Goal: Task Accomplishment & Management: Use online tool/utility

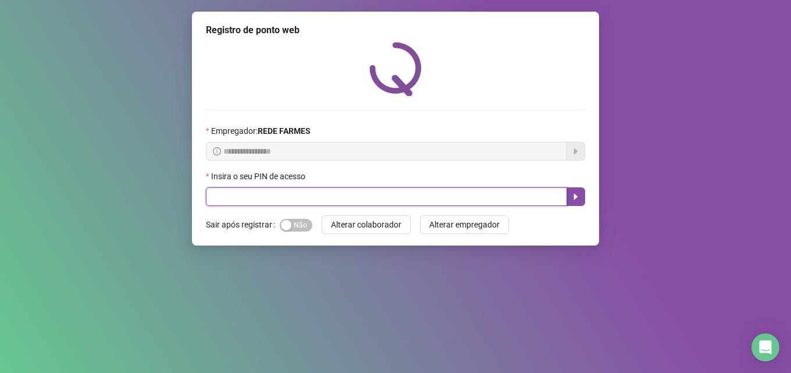
click at [277, 189] on input "text" at bounding box center [386, 196] width 361 height 19
type input "*****"
click at [280, 202] on input "*****" at bounding box center [386, 196] width 361 height 19
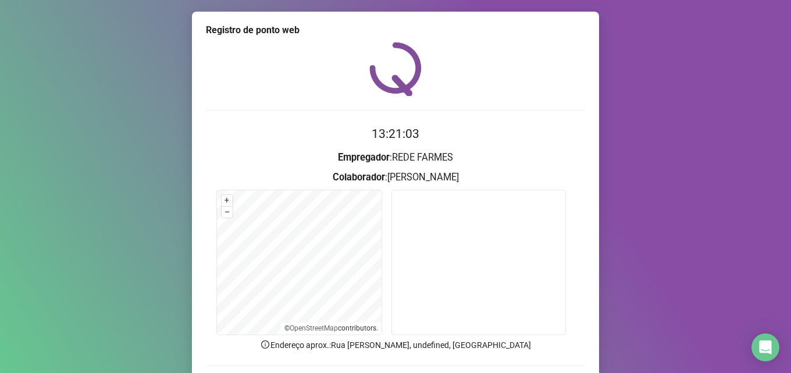
scroll to position [81, 0]
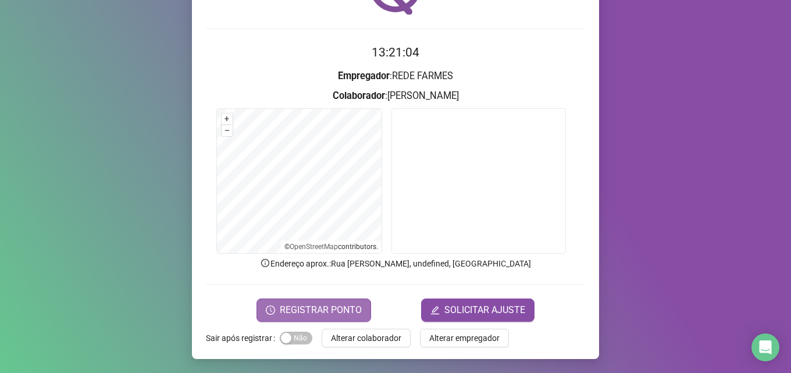
click at [325, 313] on span "REGISTRAR PONTO" at bounding box center [321, 310] width 82 height 14
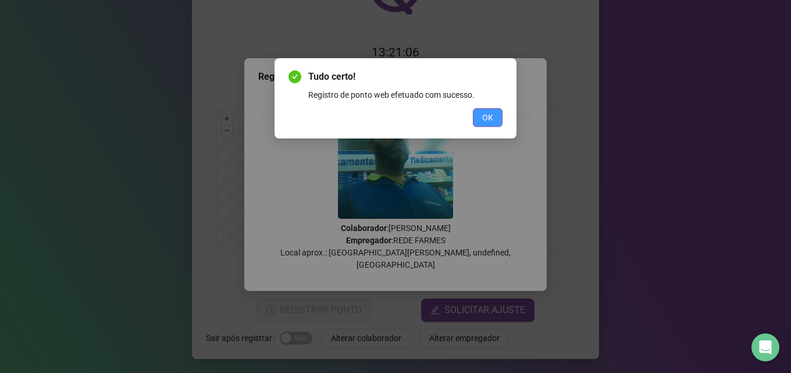
click at [492, 119] on span "OK" at bounding box center [487, 117] width 11 height 13
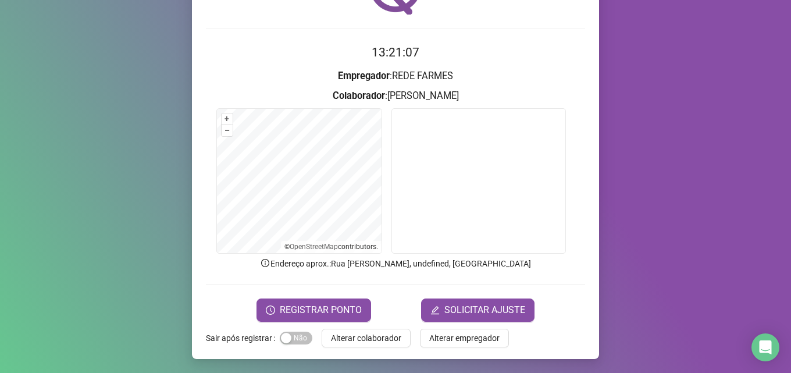
click at [492, 119] on div "Tudo certo! Registro de ponto web efetuado com sucesso. OK" at bounding box center [395, 186] width 791 height 373
click at [319, 304] on span "REGISTRAR PONTO" at bounding box center [321, 310] width 82 height 14
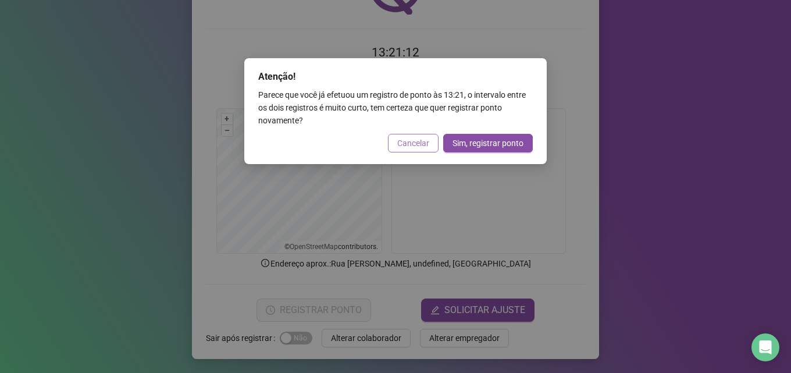
click at [414, 147] on span "Cancelar" at bounding box center [413, 143] width 32 height 13
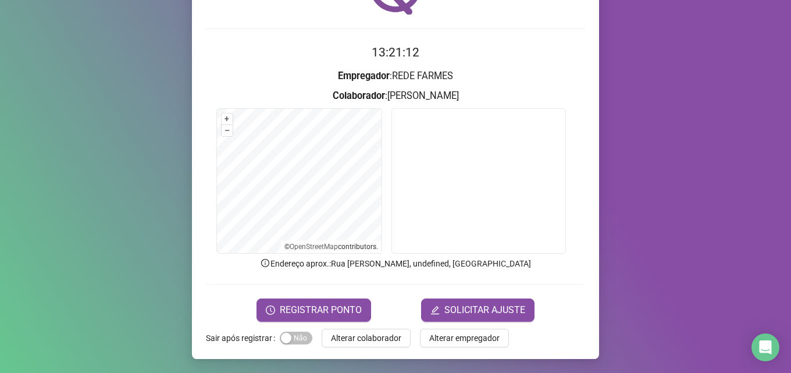
click at [414, 147] on div "Atenção! Parece que você já efetuou um registro de ponto às 13:21 , o intervalo…" at bounding box center [395, 186] width 791 height 373
click at [356, 335] on span "Alterar colaborador" at bounding box center [366, 338] width 70 height 13
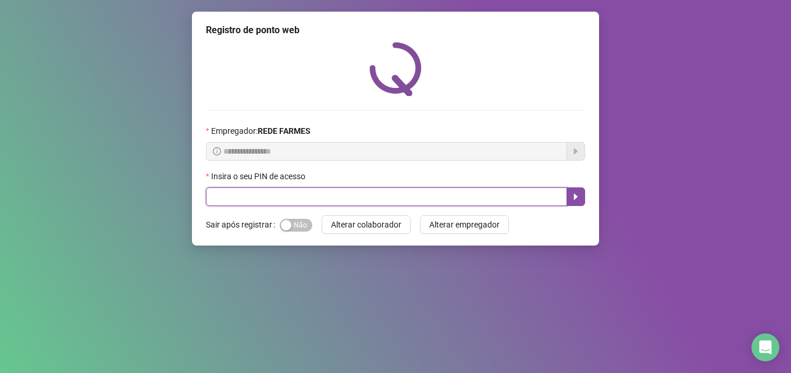
click at [354, 204] on input "text" at bounding box center [386, 196] width 361 height 19
click at [294, 204] on input "text" at bounding box center [386, 196] width 361 height 19
type input "*****"
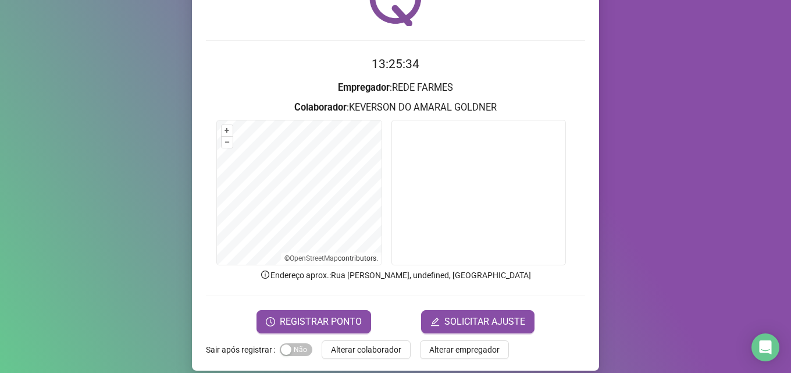
scroll to position [81, 0]
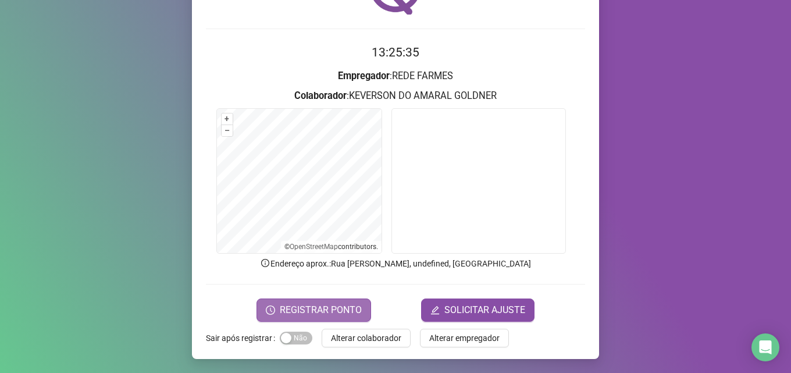
click at [346, 313] on span "REGISTRAR PONTO" at bounding box center [321, 310] width 82 height 14
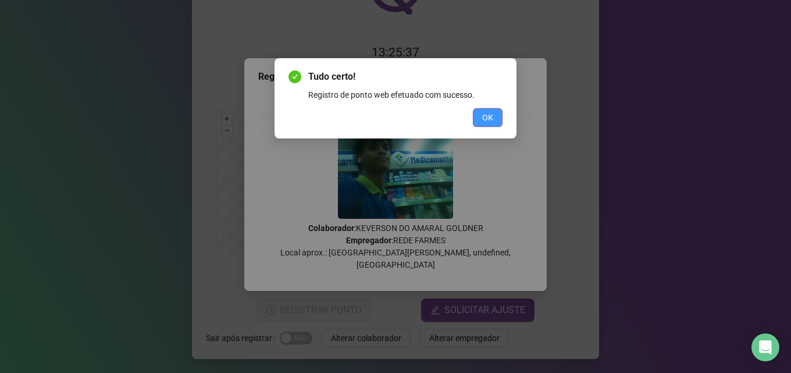
click at [489, 109] on button "OK" at bounding box center [488, 117] width 30 height 19
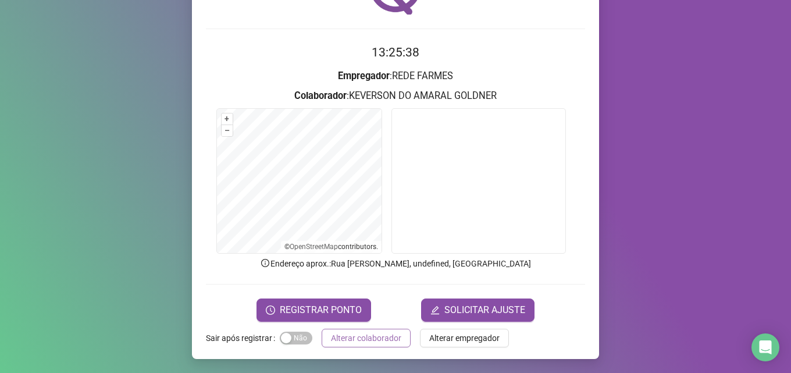
click at [370, 336] on span "Alterar colaborador" at bounding box center [366, 338] width 70 height 13
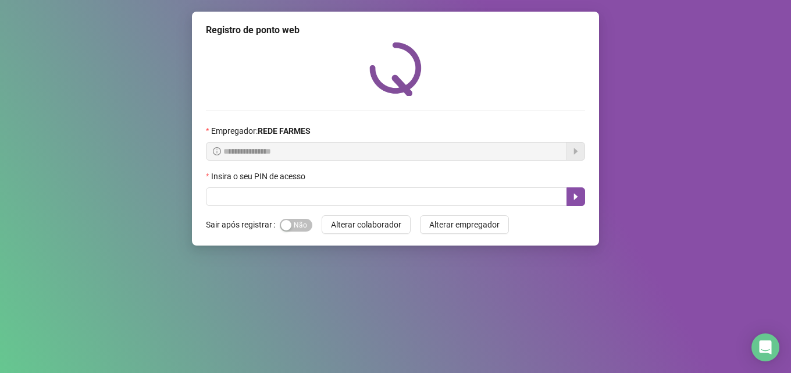
scroll to position [0, 0]
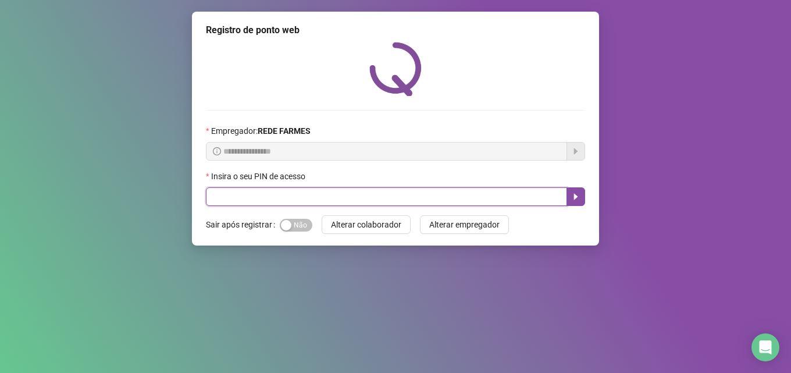
click at [271, 203] on input "text" at bounding box center [386, 196] width 361 height 19
type input "*****"
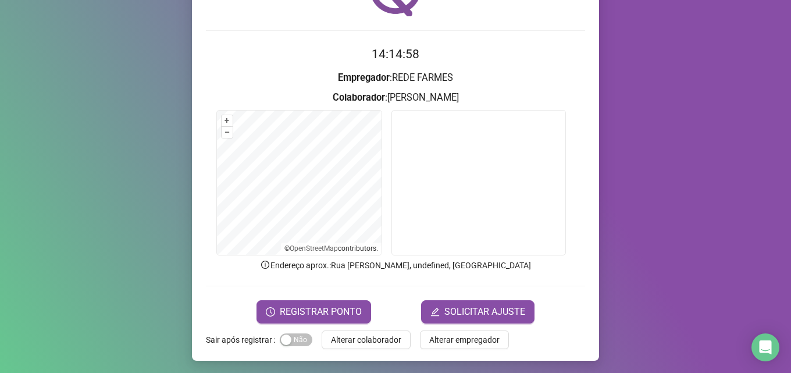
scroll to position [81, 0]
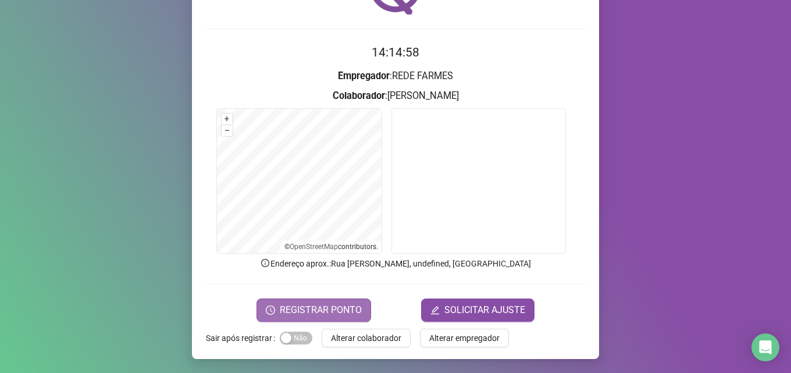
click at [341, 313] on span "REGISTRAR PONTO" at bounding box center [321, 310] width 82 height 14
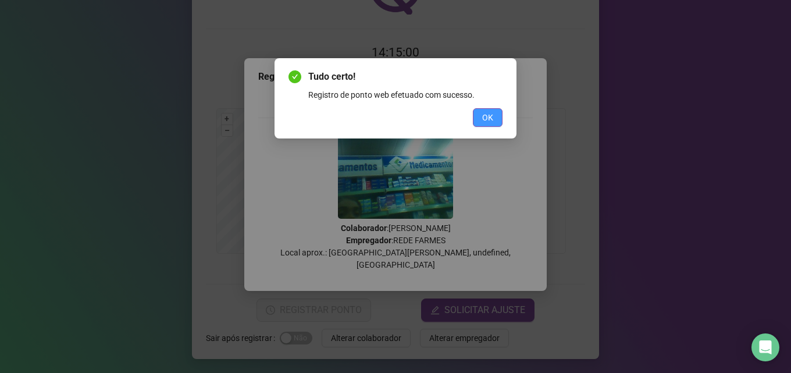
click at [492, 115] on span "OK" at bounding box center [487, 117] width 11 height 13
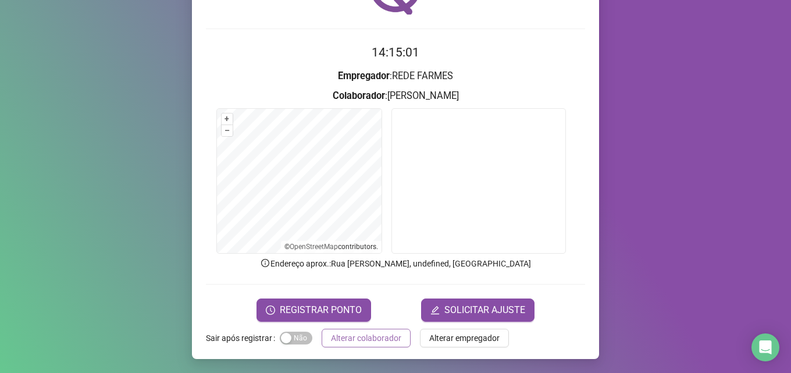
click at [388, 339] on span "Alterar colaborador" at bounding box center [366, 338] width 70 height 13
